Goal: Navigation & Orientation: Find specific page/section

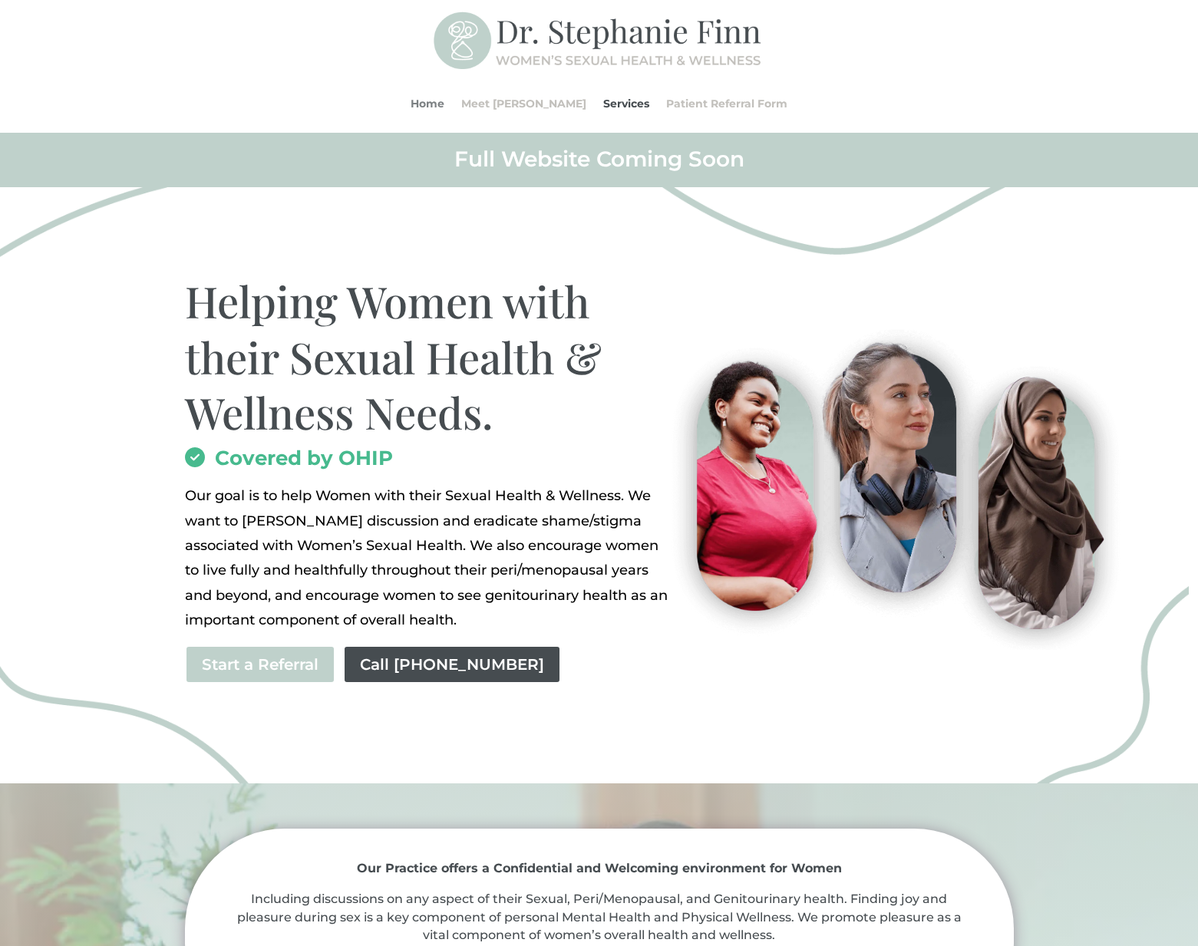
click at [444, 96] on link "Home" at bounding box center [428, 103] width 34 height 58
click at [603, 97] on link "Services" at bounding box center [626, 103] width 46 height 58
click at [513, 106] on link "Meet [PERSON_NAME]" at bounding box center [523, 103] width 125 height 58
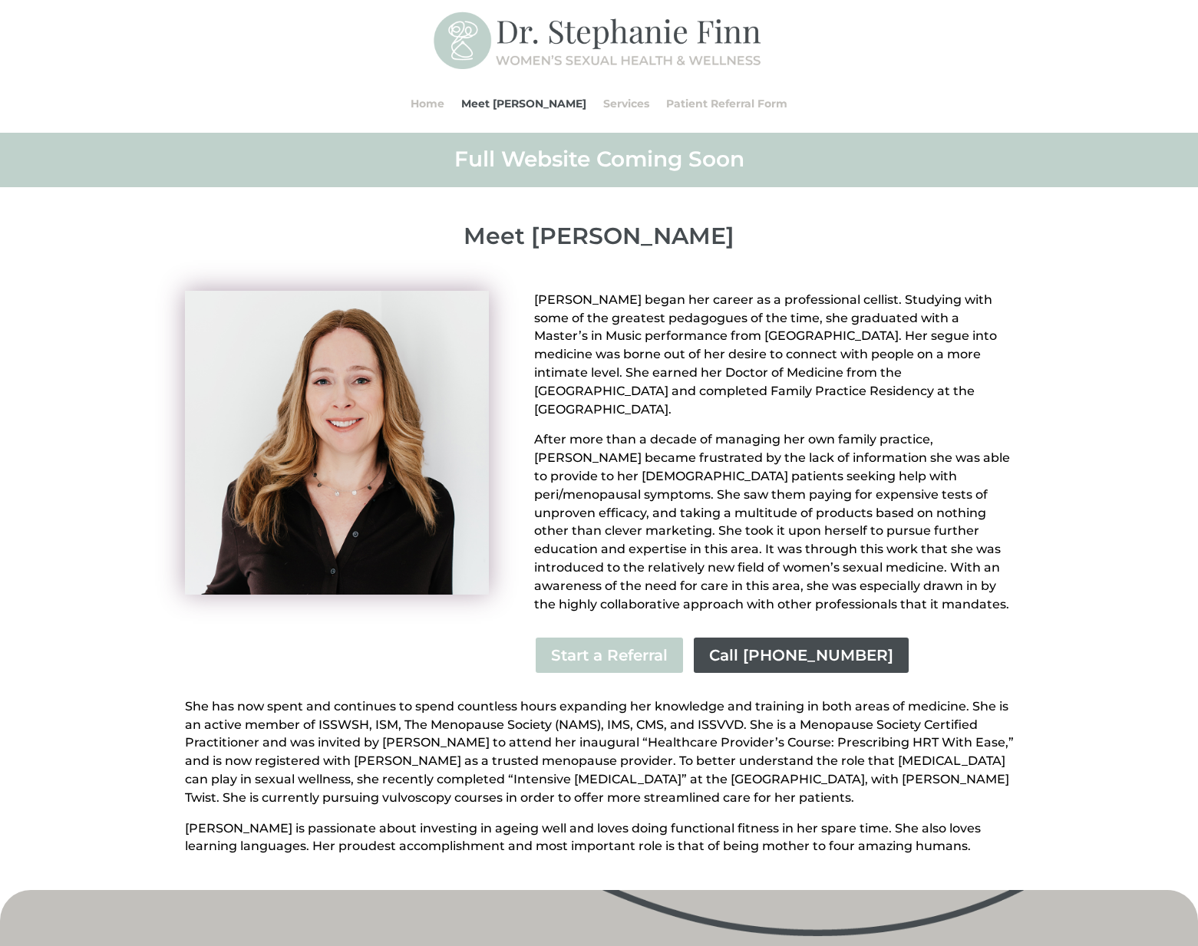
click at [482, 50] on img at bounding box center [600, 41] width 332 height 66
click at [444, 109] on link "Home" at bounding box center [428, 103] width 34 height 58
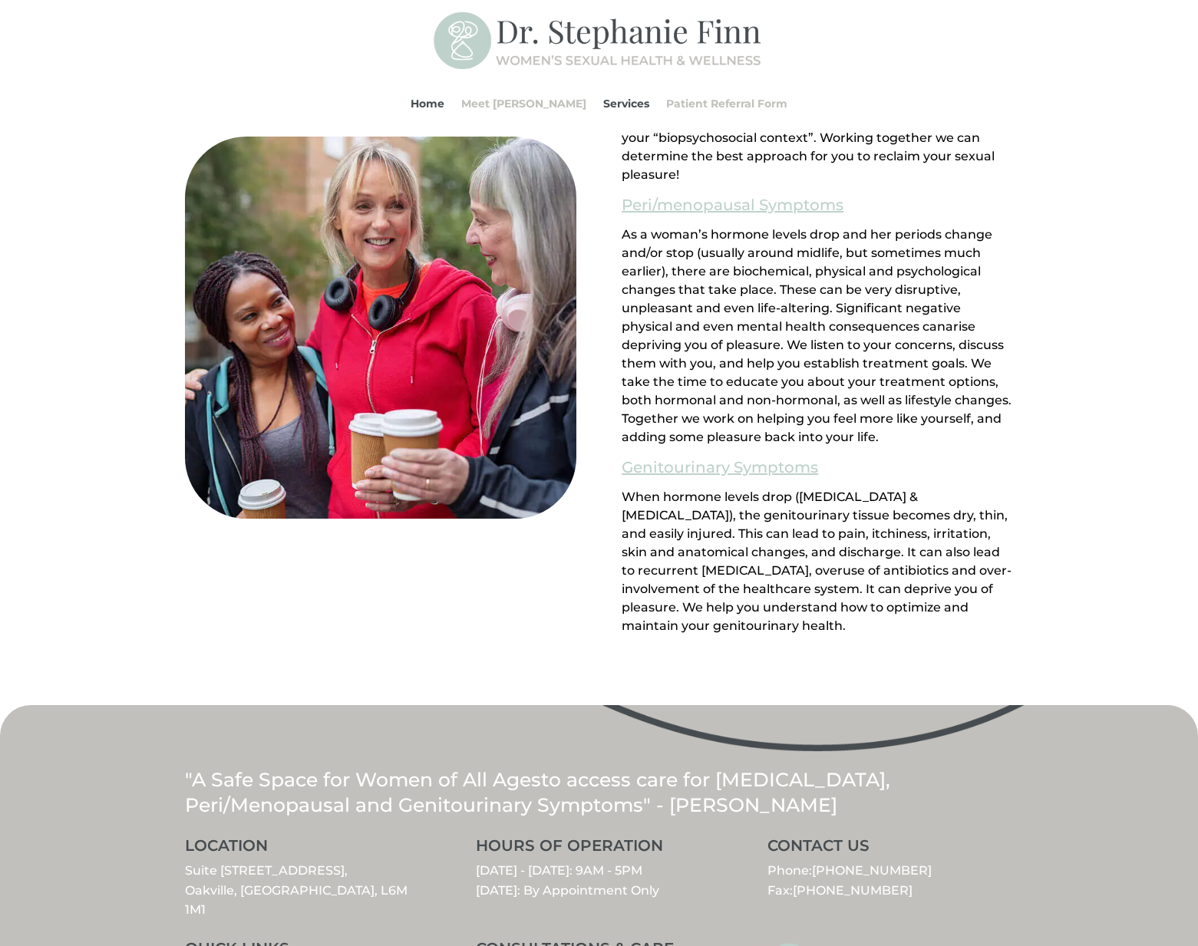
scroll to position [1447, 0]
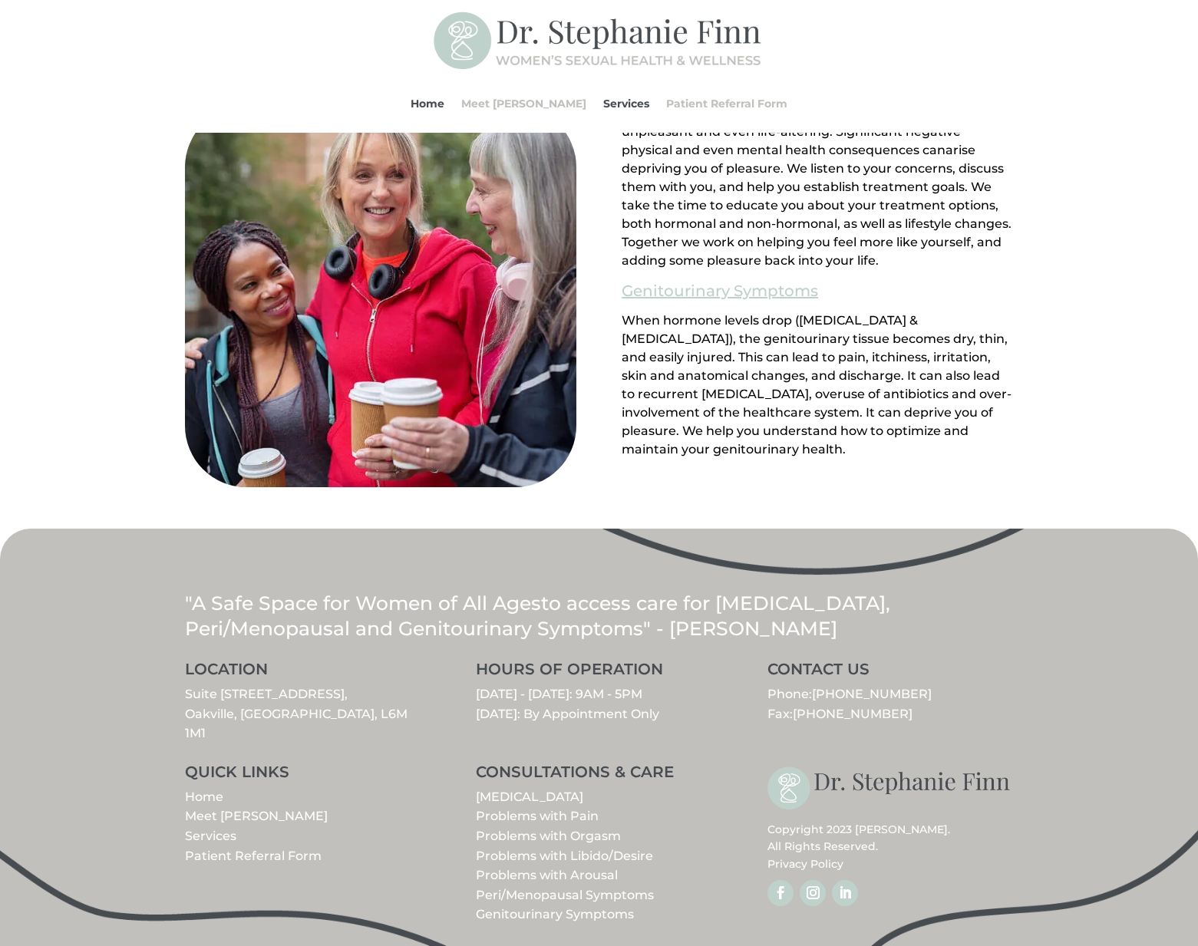
click at [813, 880] on link "Follow" at bounding box center [813, 893] width 26 height 26
